Goal: Task Accomplishment & Management: Complete application form

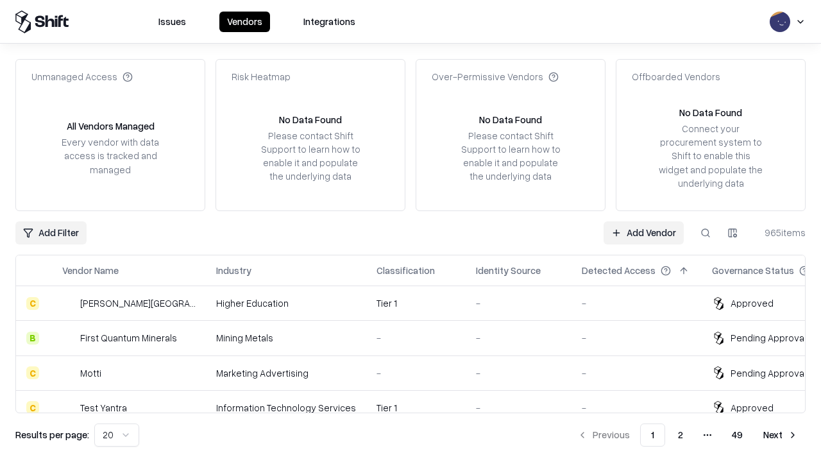
click at [643, 232] on link "Add Vendor" at bounding box center [644, 232] width 80 height 23
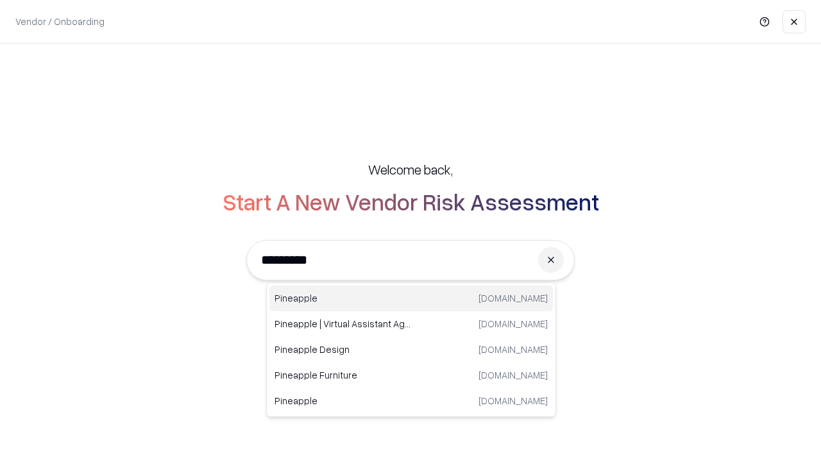
click at [411, 298] on div "Pineapple [DOMAIN_NAME]" at bounding box center [411, 298] width 284 height 26
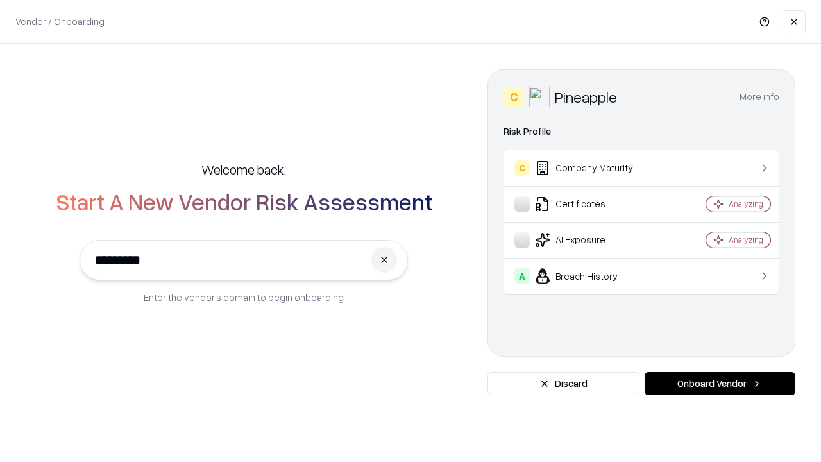
type input "*********"
click at [720, 384] on button "Onboard Vendor" at bounding box center [720, 383] width 151 height 23
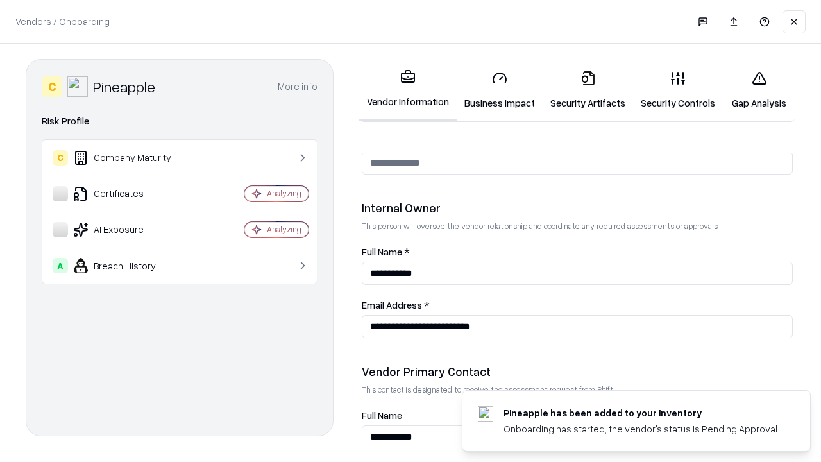
scroll to position [665, 0]
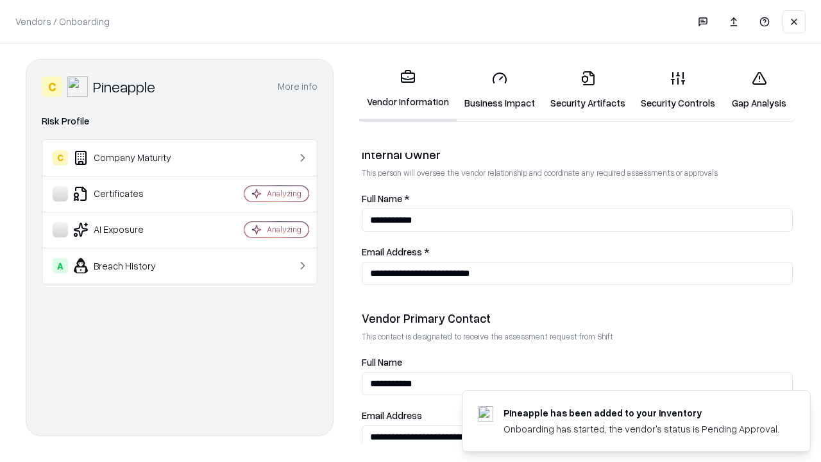
click at [500, 90] on link "Business Impact" at bounding box center [500, 90] width 86 height 60
click at [588, 90] on link "Security Artifacts" at bounding box center [588, 90] width 90 height 60
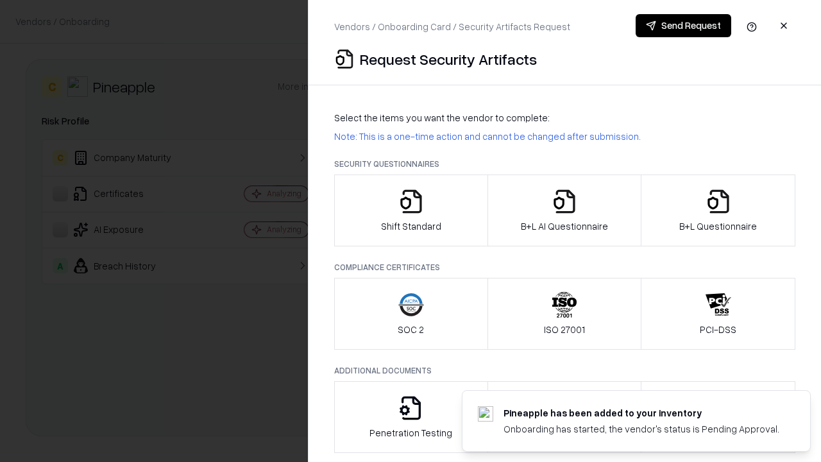
click at [411, 210] on icon "button" at bounding box center [411, 202] width 26 height 26
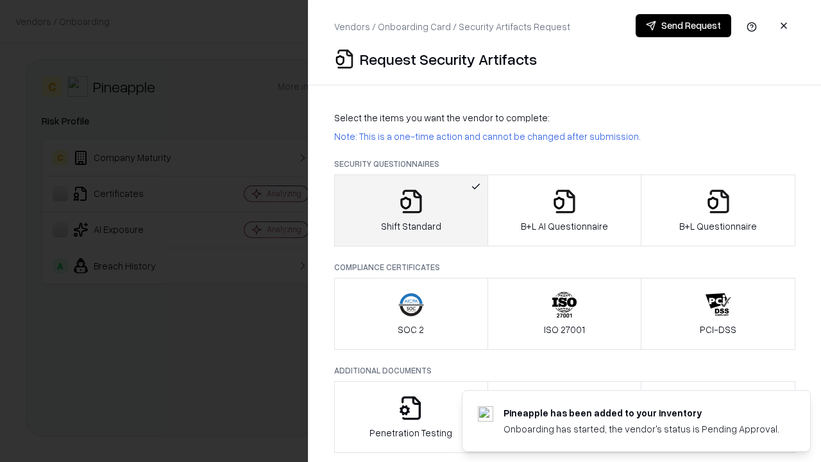
click at [683, 26] on button "Send Request" at bounding box center [684, 25] width 96 height 23
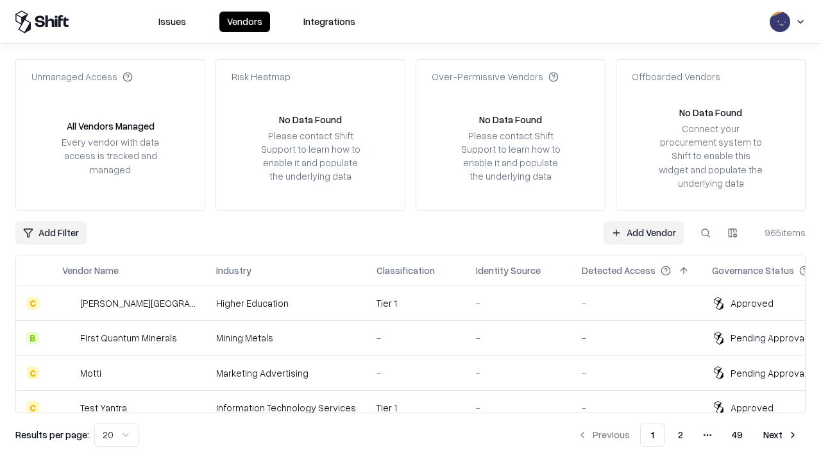
click at [706, 232] on button at bounding box center [705, 232] width 23 height 23
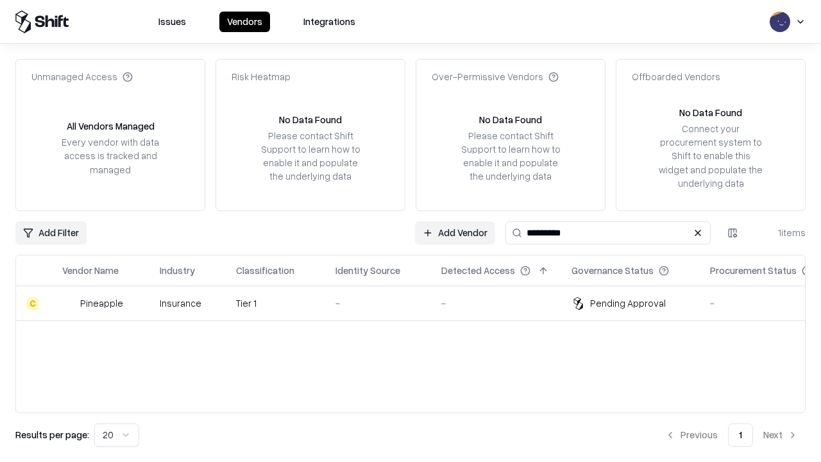
type input "*********"
click at [418, 303] on div "-" at bounding box center [377, 302] width 85 height 13
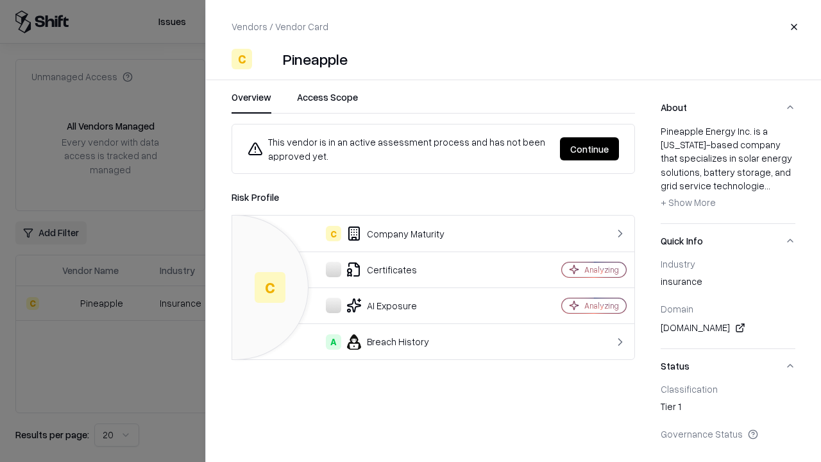
click at [589, 149] on button "Continue" at bounding box center [589, 148] width 59 height 23
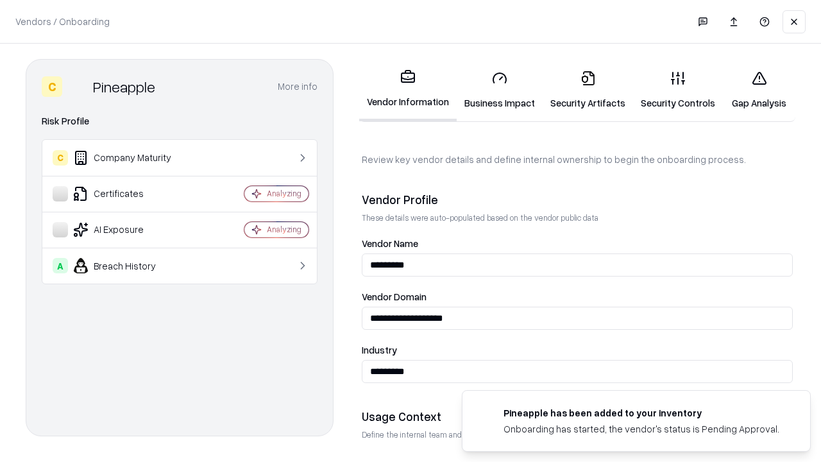
click at [588, 90] on link "Security Artifacts" at bounding box center [588, 90] width 90 height 60
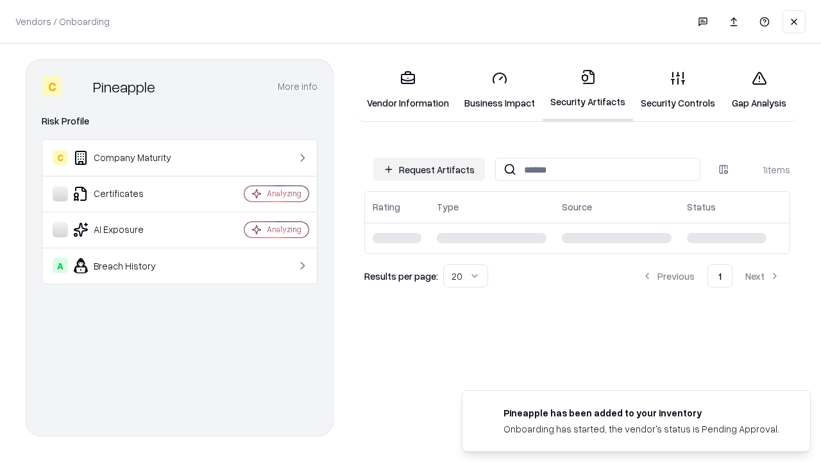
click at [759, 90] on link "Gap Analysis" at bounding box center [759, 90] width 72 height 60
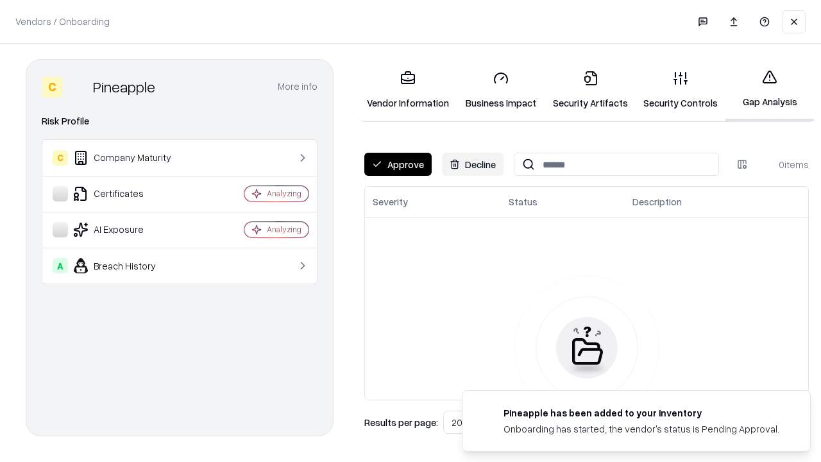
click at [398, 164] on button "Approve" at bounding box center [397, 164] width 67 height 23
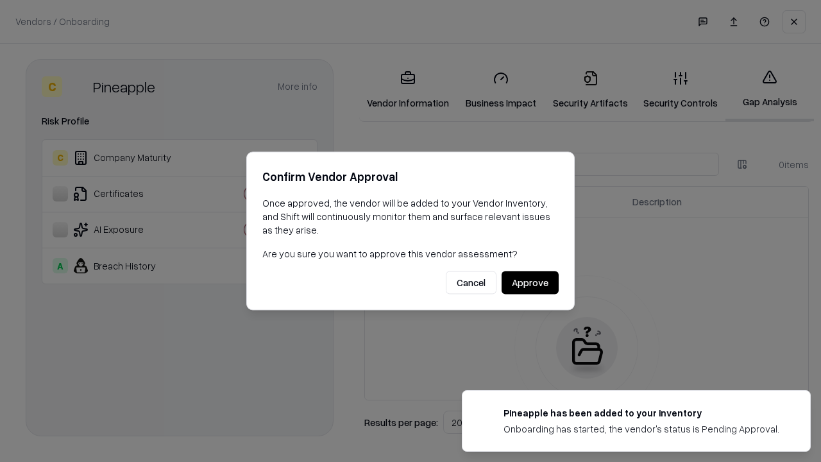
click at [530, 282] on button "Approve" at bounding box center [530, 282] width 57 height 23
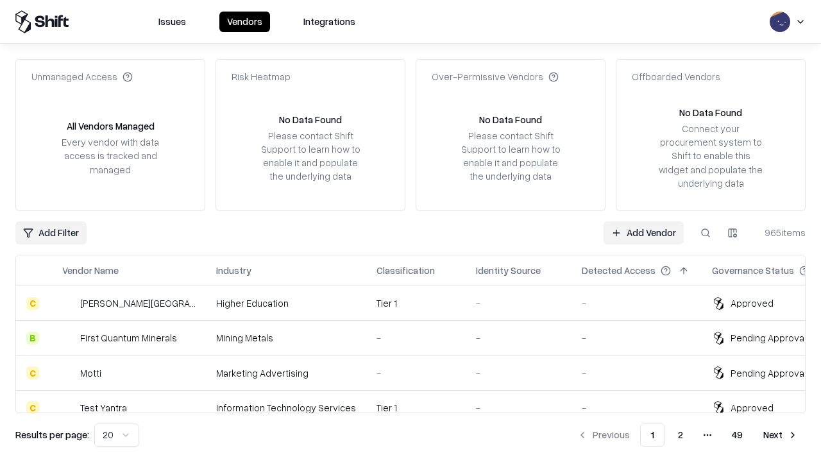
type input "*********"
click at [643, 232] on link "Add Vendor" at bounding box center [644, 232] width 80 height 23
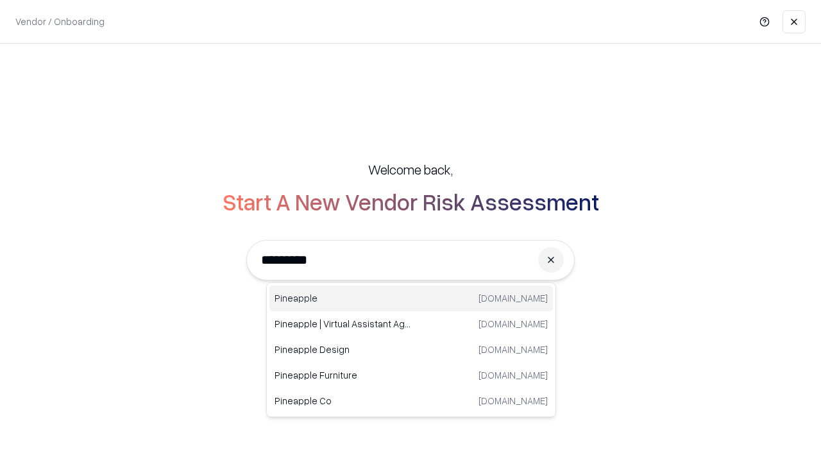
click at [411, 298] on div "Pineapple [DOMAIN_NAME]" at bounding box center [411, 298] width 284 height 26
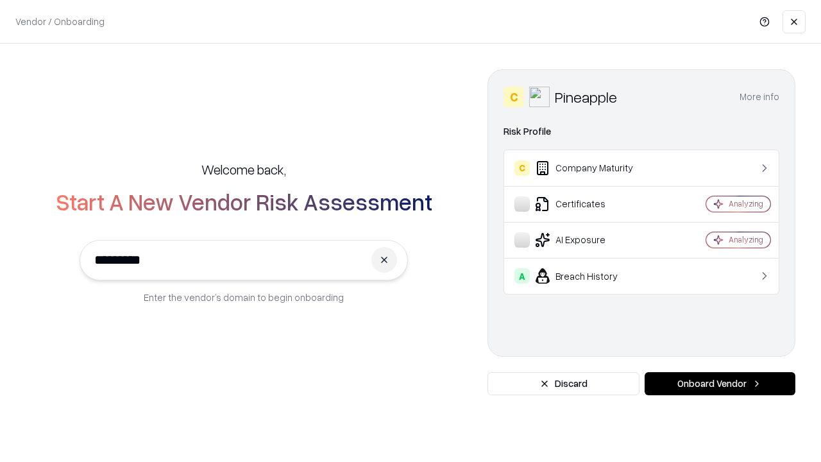
type input "*********"
click at [720, 384] on button "Onboard Vendor" at bounding box center [720, 383] width 151 height 23
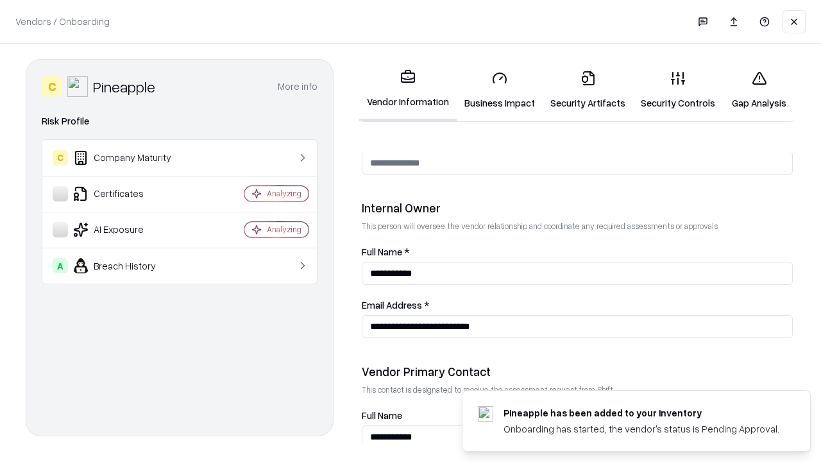
scroll to position [665, 0]
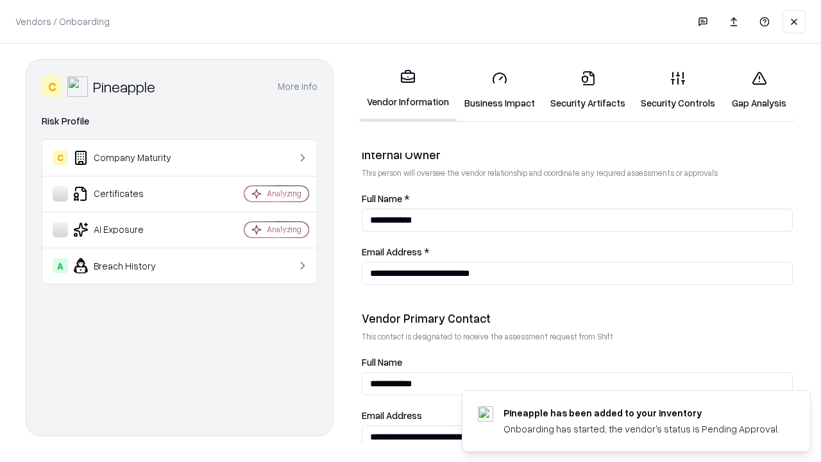
click at [759, 90] on link "Gap Analysis" at bounding box center [759, 90] width 72 height 60
